Goal: Use online tool/utility: Use online tool/utility

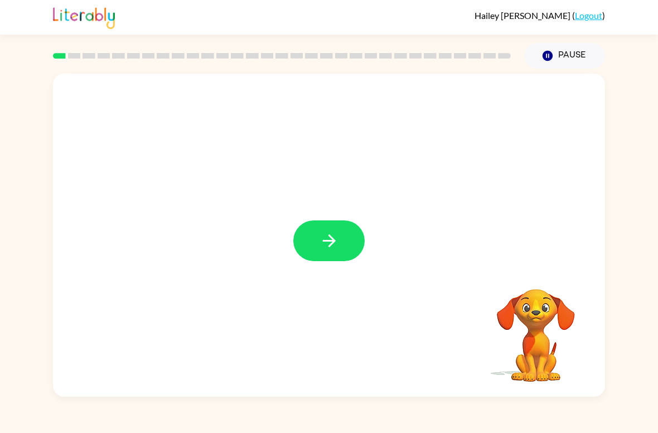
click at [349, 241] on button "button" at bounding box center [329, 240] width 71 height 41
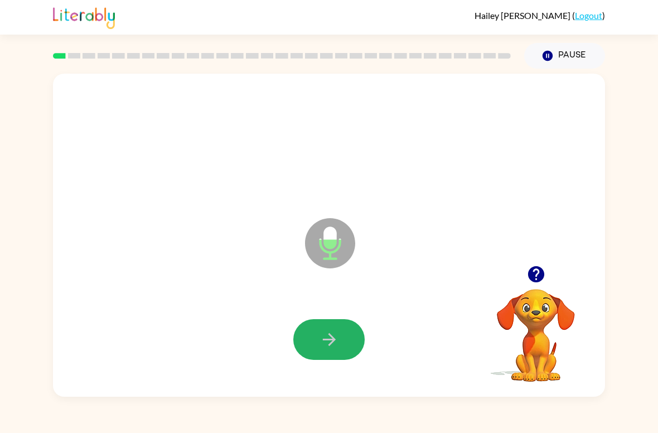
click at [341, 341] on button "button" at bounding box center [329, 339] width 71 height 41
click at [343, 331] on button "button" at bounding box center [329, 339] width 71 height 41
click at [339, 343] on button "button" at bounding box center [329, 339] width 71 height 41
click at [335, 351] on button "button" at bounding box center [329, 339] width 71 height 41
click at [348, 329] on button "button" at bounding box center [329, 339] width 71 height 41
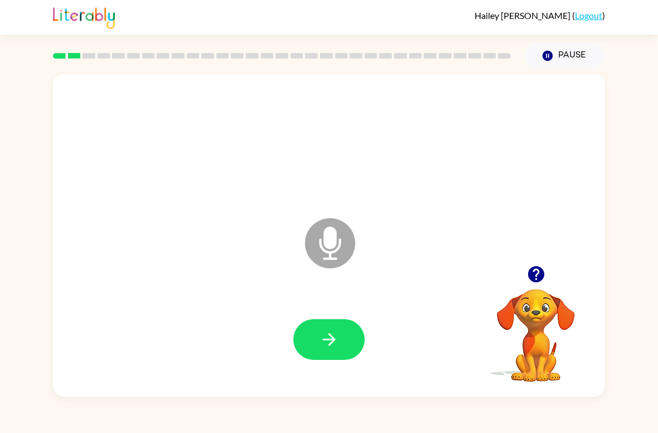
click at [333, 338] on icon "button" at bounding box center [329, 339] width 13 height 13
click at [329, 354] on button "button" at bounding box center [329, 339] width 71 height 41
click at [336, 340] on icon "button" at bounding box center [330, 340] width 20 height 20
click at [334, 335] on icon "button" at bounding box center [330, 340] width 20 height 20
click at [350, 355] on button "button" at bounding box center [329, 339] width 71 height 41
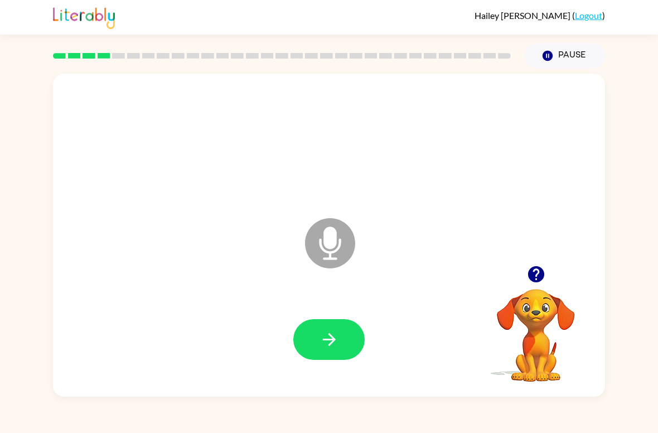
click at [336, 342] on icon "button" at bounding box center [330, 340] width 20 height 20
click at [343, 333] on button "button" at bounding box center [329, 339] width 71 height 41
click at [337, 331] on icon "button" at bounding box center [330, 340] width 20 height 20
click at [333, 343] on icon "button" at bounding box center [330, 340] width 20 height 20
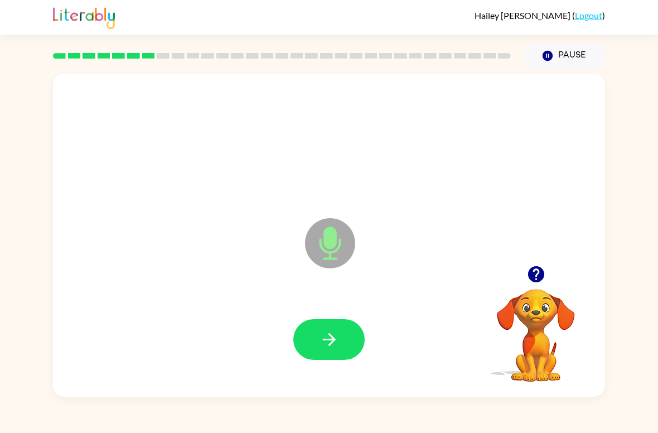
click at [337, 336] on icon "button" at bounding box center [330, 340] width 20 height 20
click at [337, 349] on icon "button" at bounding box center [330, 340] width 20 height 20
click at [338, 333] on icon "button" at bounding box center [330, 340] width 20 height 20
click at [343, 342] on button "button" at bounding box center [329, 339] width 71 height 41
click at [331, 337] on icon "button" at bounding box center [329, 339] width 13 height 13
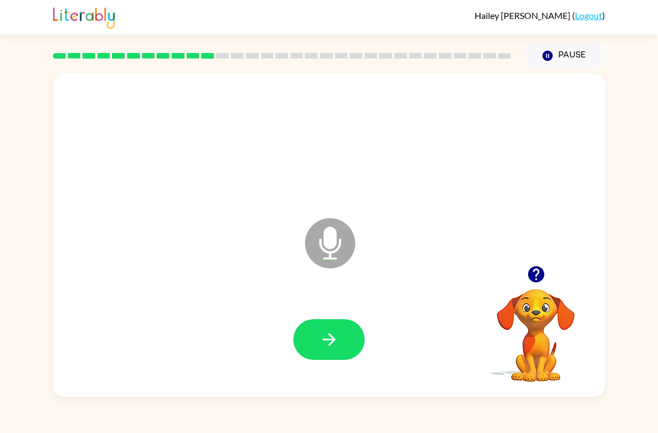
click at [338, 335] on icon "button" at bounding box center [330, 340] width 20 height 20
click at [330, 325] on button "button" at bounding box center [329, 339] width 71 height 41
click at [339, 339] on icon "button" at bounding box center [330, 340] width 20 height 20
click at [329, 335] on icon "button" at bounding box center [330, 340] width 20 height 20
click at [314, 359] on button "button" at bounding box center [329, 339] width 71 height 41
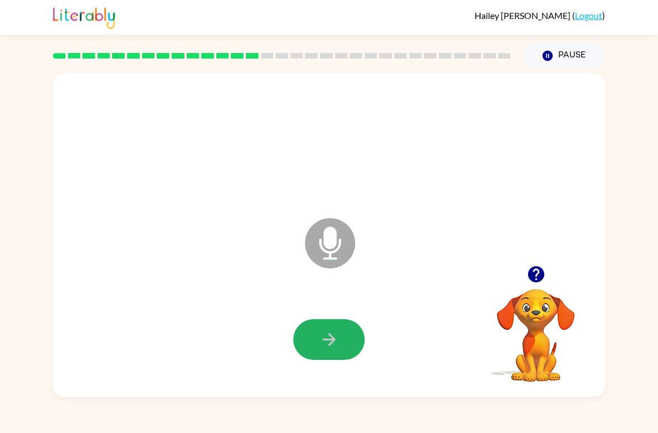
click at [340, 339] on button "button" at bounding box center [329, 339] width 71 height 41
click at [339, 339] on button "button" at bounding box center [329, 339] width 71 height 41
click at [331, 347] on icon "button" at bounding box center [330, 340] width 20 height 20
click at [343, 335] on button "button" at bounding box center [329, 339] width 71 height 41
click at [336, 341] on icon "button" at bounding box center [330, 340] width 20 height 20
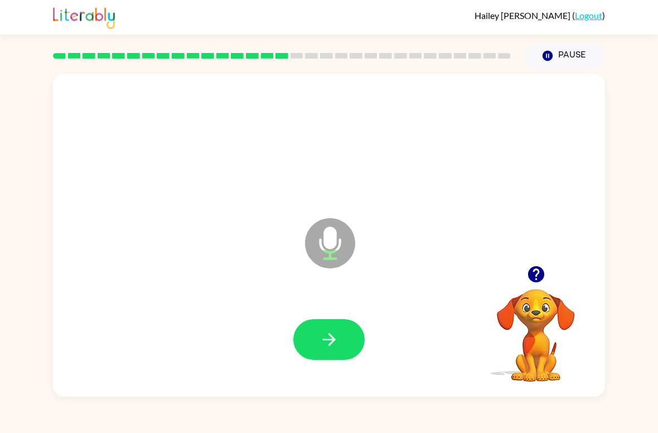
click at [335, 328] on button "button" at bounding box center [329, 339] width 71 height 41
click at [354, 336] on button "button" at bounding box center [329, 339] width 71 height 41
click at [336, 339] on icon "button" at bounding box center [330, 340] width 20 height 20
click at [336, 338] on icon "button" at bounding box center [330, 340] width 20 height 20
click at [340, 348] on button "button" at bounding box center [329, 339] width 71 height 41
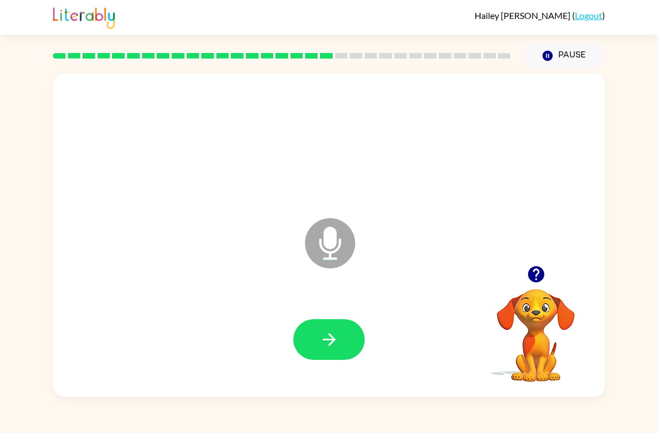
click at [330, 344] on icon "button" at bounding box center [329, 339] width 13 height 13
click at [339, 342] on icon "button" at bounding box center [330, 340] width 20 height 20
click at [345, 344] on button "button" at bounding box center [329, 339] width 71 height 41
click at [356, 343] on button "button" at bounding box center [329, 339] width 71 height 41
click at [345, 346] on button "button" at bounding box center [329, 339] width 71 height 41
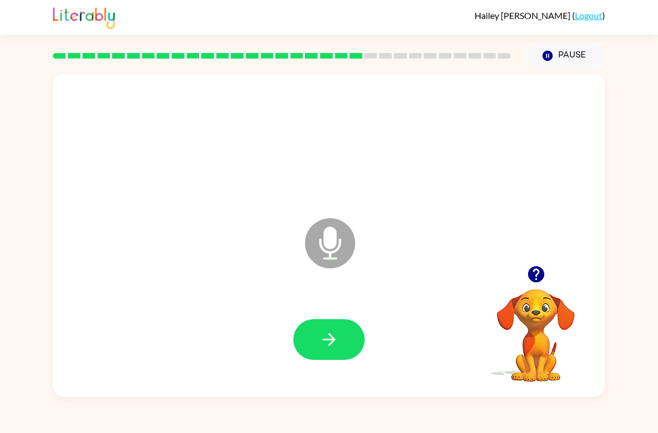
click at [336, 340] on icon "button" at bounding box center [330, 340] width 20 height 20
click at [337, 331] on icon "button" at bounding box center [330, 340] width 20 height 20
click at [332, 340] on icon "button" at bounding box center [329, 339] width 13 height 13
click at [338, 340] on icon "button" at bounding box center [330, 340] width 20 height 20
click at [337, 336] on icon "button" at bounding box center [330, 340] width 20 height 20
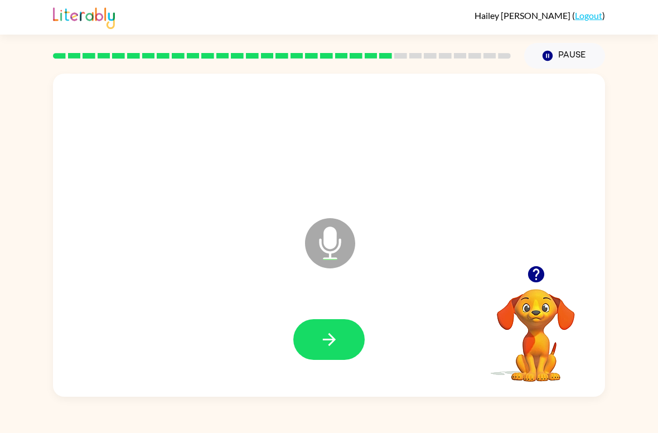
click at [335, 343] on icon "button" at bounding box center [330, 340] width 20 height 20
click at [342, 345] on button "button" at bounding box center [329, 339] width 71 height 41
click at [336, 338] on icon "button" at bounding box center [330, 340] width 20 height 20
click at [338, 339] on icon "button" at bounding box center [330, 340] width 20 height 20
click at [340, 333] on button "button" at bounding box center [329, 339] width 71 height 41
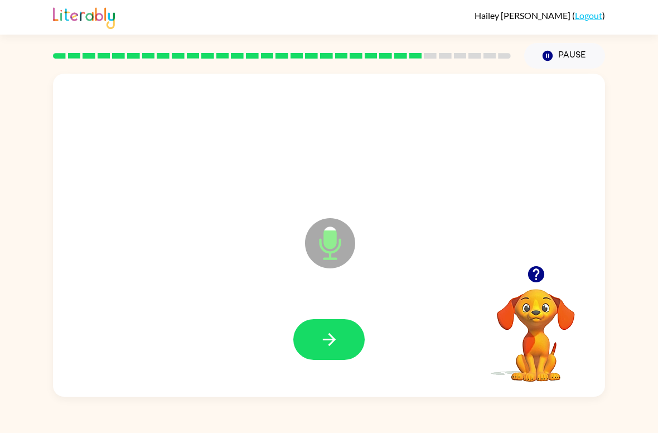
click at [341, 338] on button "button" at bounding box center [329, 339] width 71 height 41
click at [339, 338] on icon "button" at bounding box center [330, 340] width 20 height 20
click at [342, 343] on button "button" at bounding box center [329, 339] width 71 height 41
click at [349, 330] on button "button" at bounding box center [329, 339] width 71 height 41
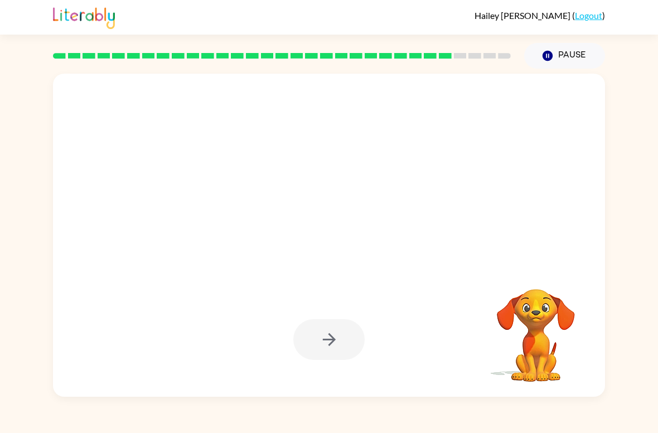
click at [143, 353] on div at bounding box center [329, 339] width 530 height 93
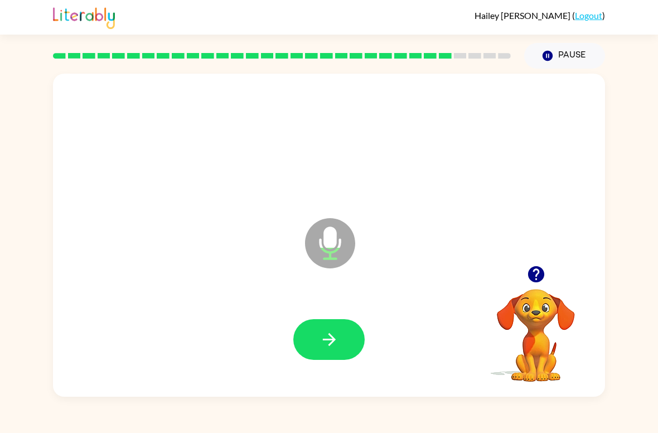
click at [331, 343] on icon "button" at bounding box center [329, 339] width 13 height 13
click at [333, 336] on icon "button" at bounding box center [330, 340] width 20 height 20
click at [327, 336] on icon "button" at bounding box center [330, 340] width 20 height 20
click at [346, 333] on button "button" at bounding box center [329, 339] width 71 height 41
click at [337, 331] on icon "button" at bounding box center [330, 340] width 20 height 20
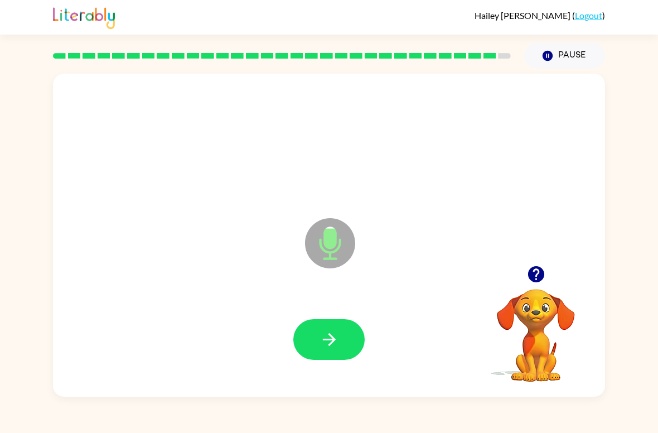
click at [336, 335] on icon "button" at bounding box center [330, 340] width 20 height 20
click at [339, 336] on icon "button" at bounding box center [330, 340] width 20 height 20
